Goal: Feedback & Contribution: Submit feedback/report problem

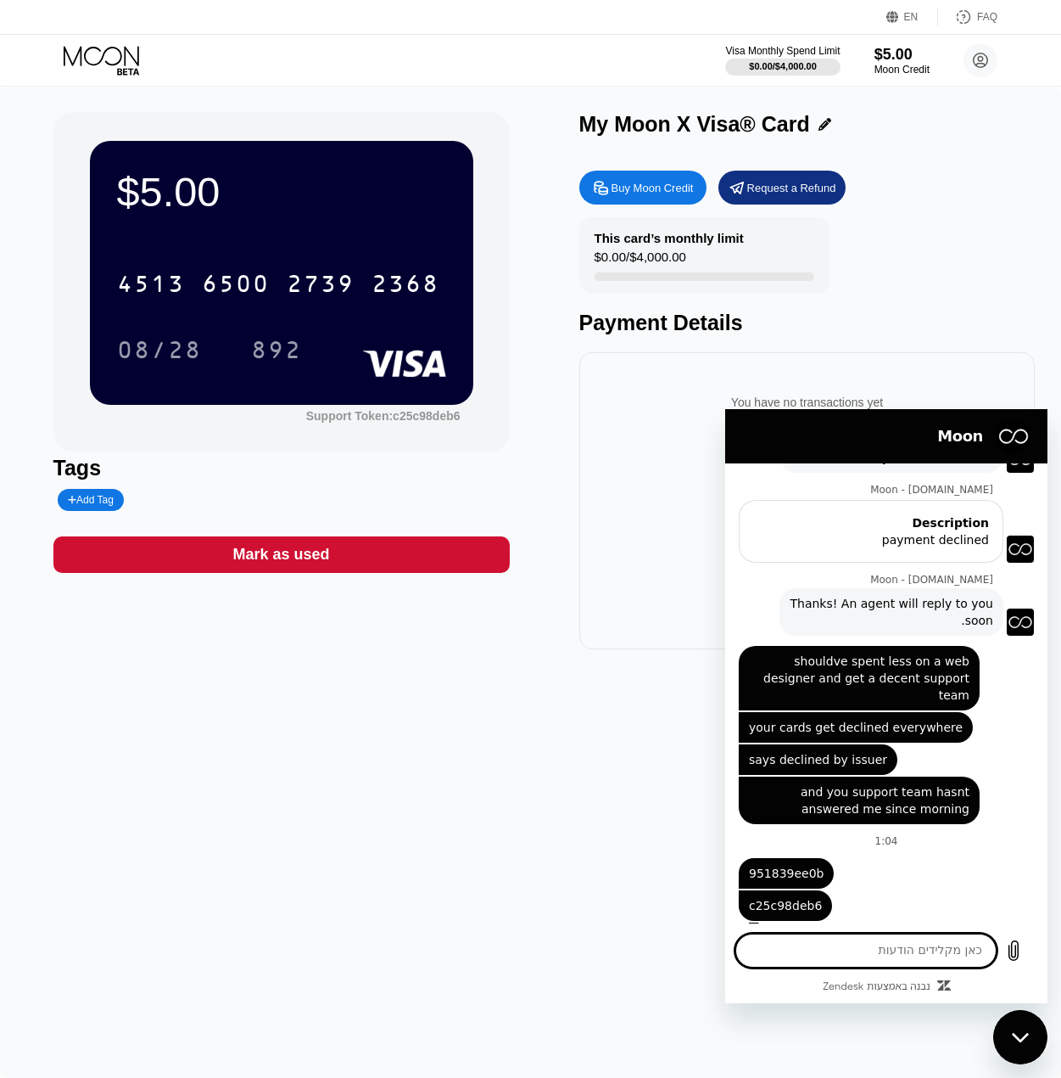
click at [574, 775] on div "$5.00 4513 6500 2739 2368 08/28 892 Support Token: c25c98deb6 Tags Add Tag Mark…" at bounding box center [530, 582] width 1061 height 991
click at [1027, 1036] on icon "סגור את חלון הודעות הטקסט" at bounding box center [1021, 1037] width 18 height 11
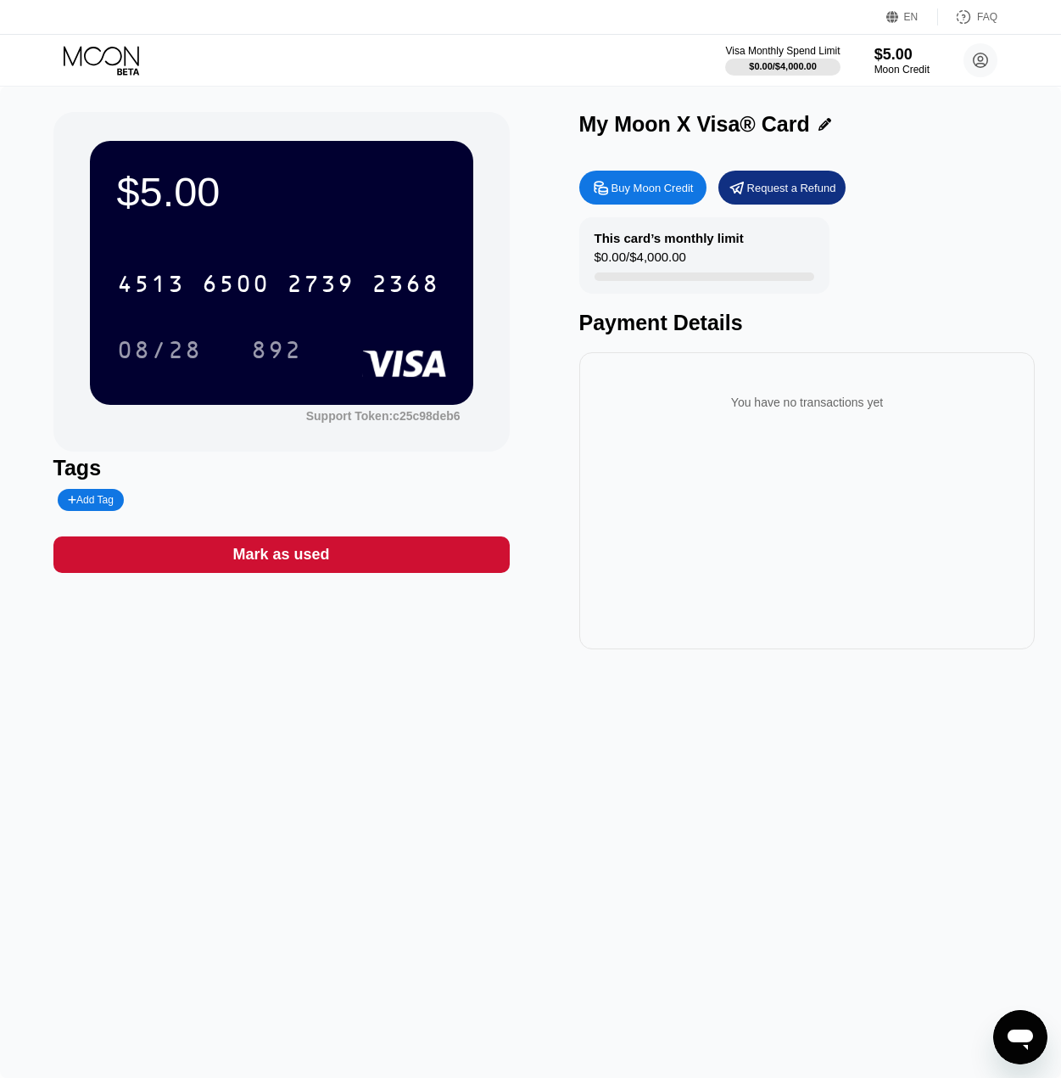
click at [1016, 1033] on icon "פתח את חלון הודעות הטקסט" at bounding box center [1020, 1039] width 25 height 20
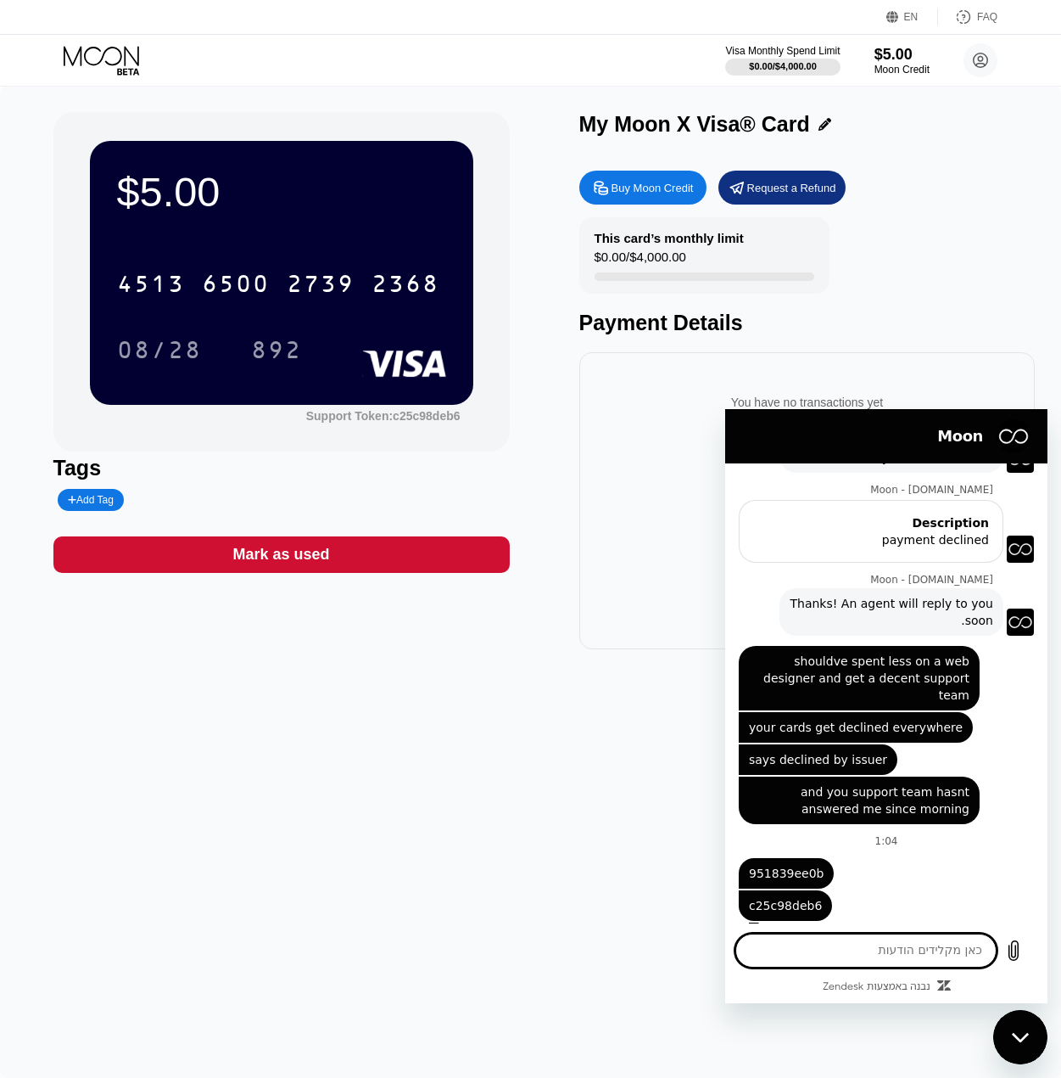
click at [1026, 1033] on icon "סגור את חלון הודעות הטקסט" at bounding box center [1021, 1037] width 18 height 11
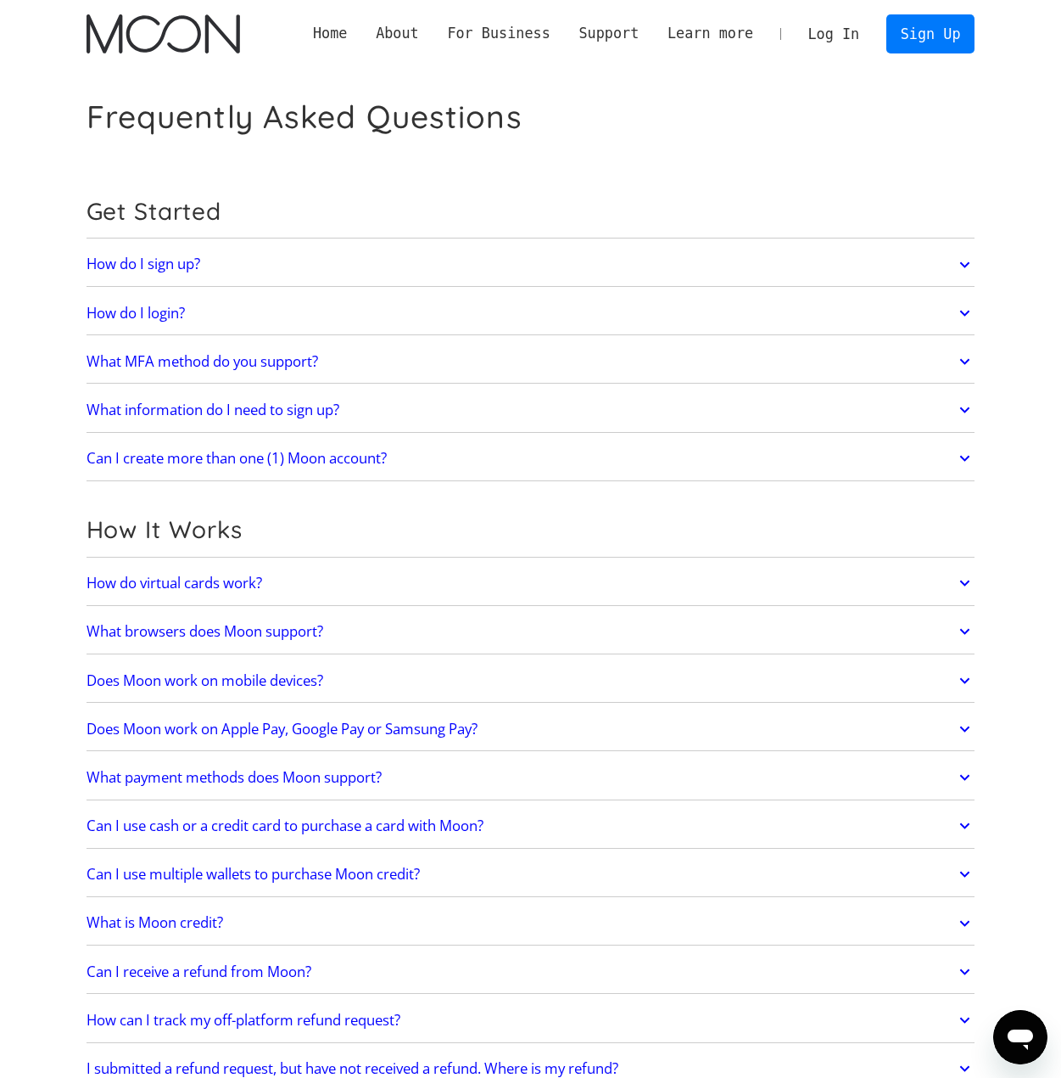
click at [1016, 1020] on div "פתח את חלון הודעות הטקסט" at bounding box center [1020, 1036] width 51 height 51
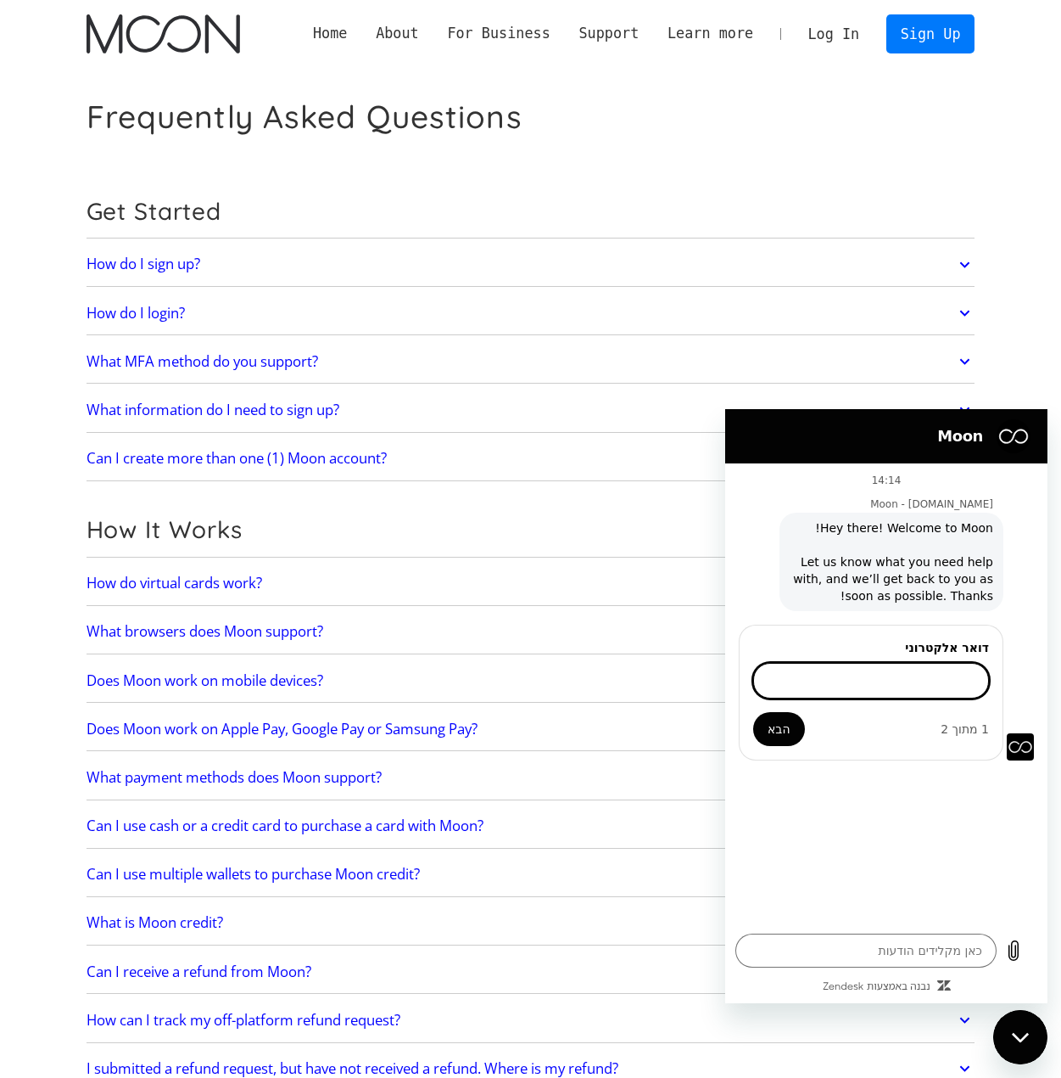
type textarea "x"
type input "[EMAIL_ADDRESS][DOMAIN_NAME]"
click at [753, 712] on button "הבא" at bounding box center [779, 729] width 52 height 34
type textarea "x"
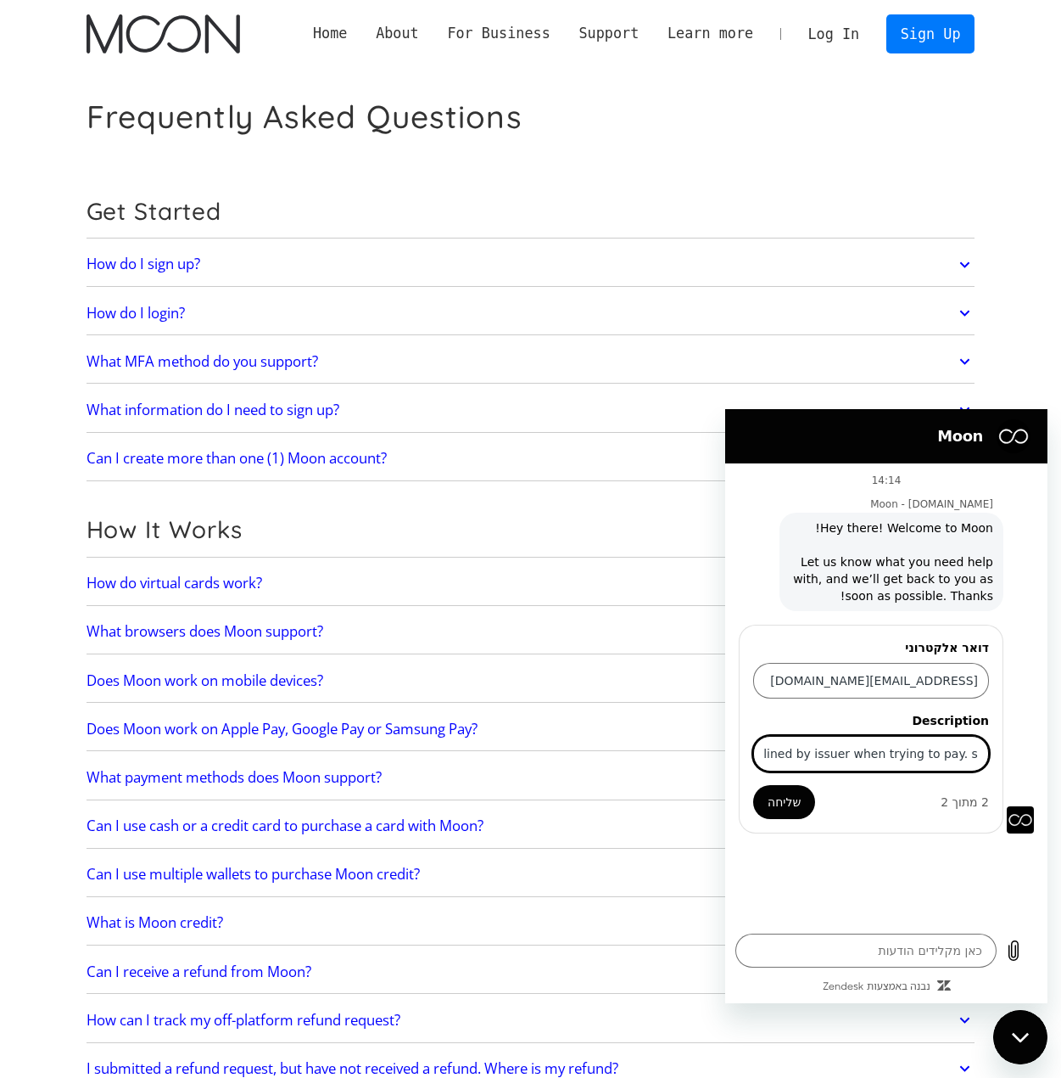
scroll to position [0, -137]
type input "cards declined by issuer when trying to pay. support isnt answering"
click at [753, 785] on button "שליחה" at bounding box center [784, 802] width 62 height 34
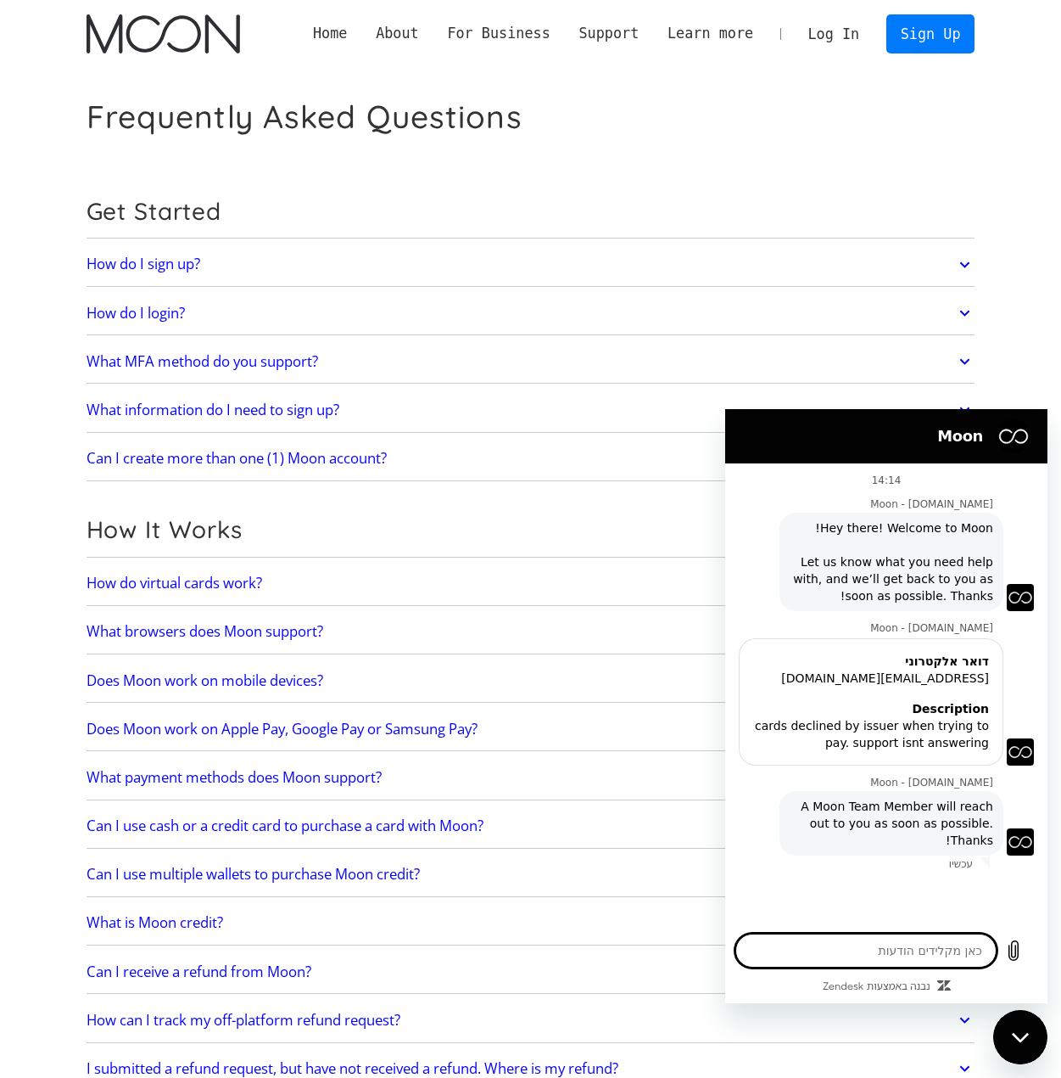
type textarea "x"
